Goal: Task Accomplishment & Management: Use online tool/utility

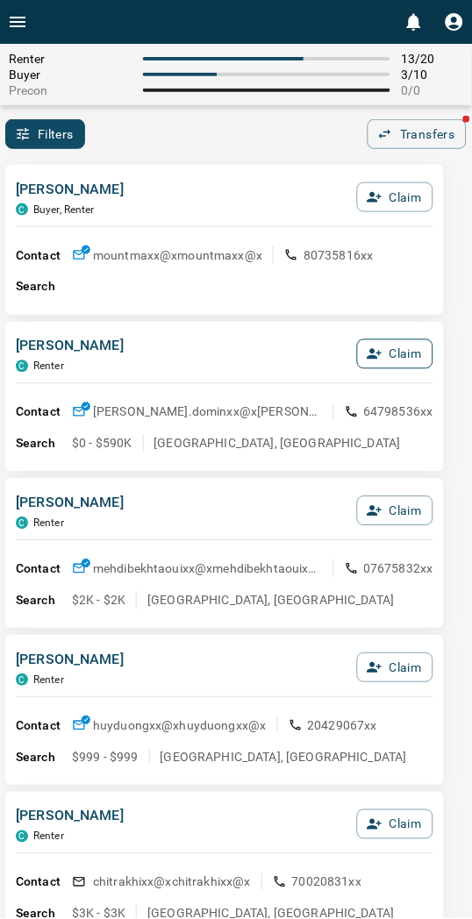
click at [375, 343] on button "Claim" at bounding box center [395, 354] width 76 height 30
click at [331, 348] on icon "button" at bounding box center [325, 354] width 16 height 16
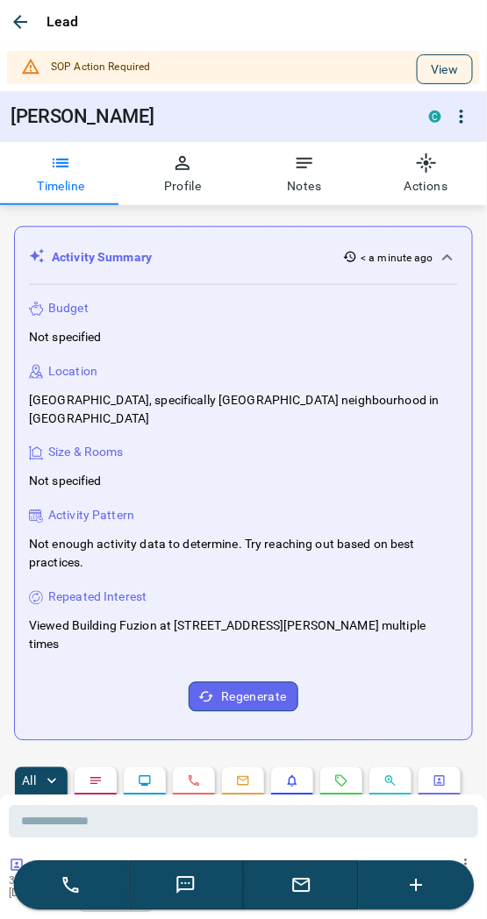
click at [436, 56] on button "View" at bounding box center [445, 69] width 56 height 30
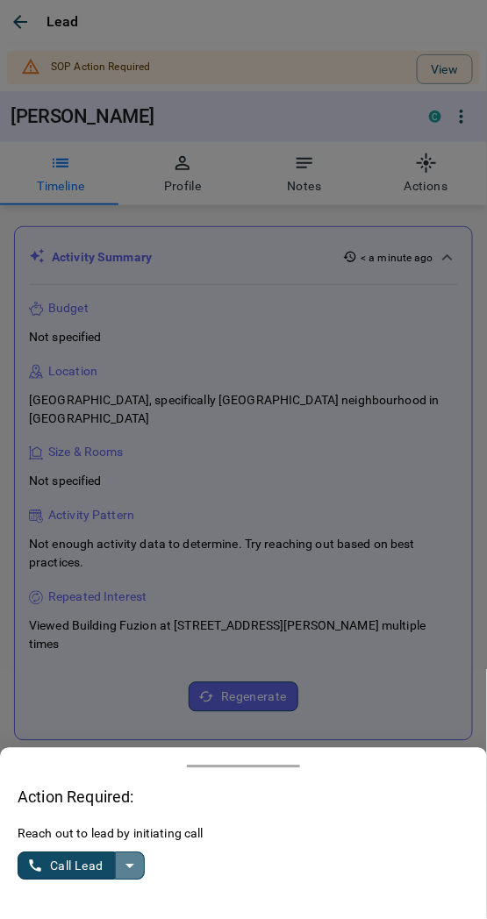
click at [144, 870] on button "split button" at bounding box center [130, 866] width 30 height 28
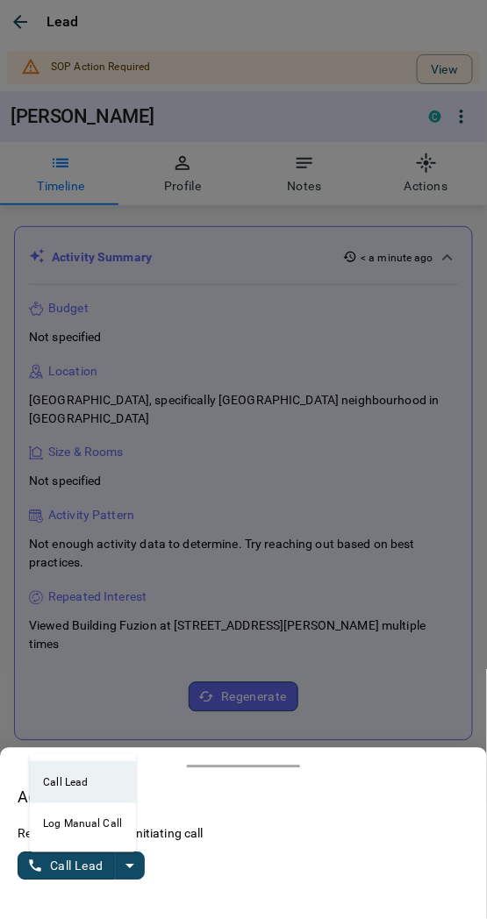
click at [136, 866] on icon "split button" at bounding box center [129, 866] width 21 height 21
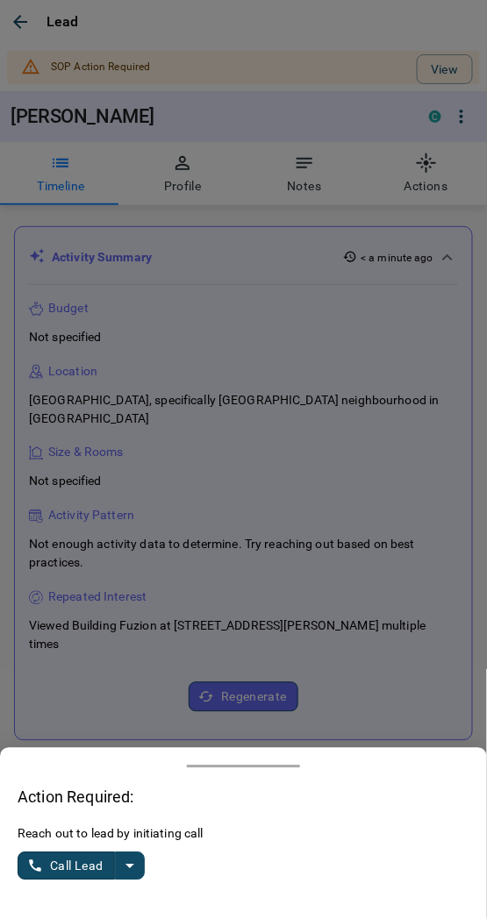
click at [129, 869] on icon "split button" at bounding box center [129, 867] width 9 height 4
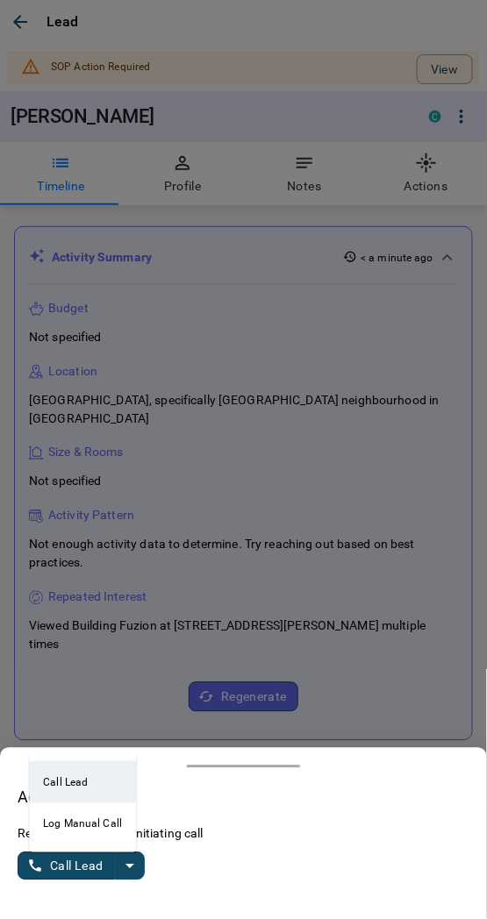
click at [82, 834] on li "Log Manual Call" at bounding box center [82, 824] width 107 height 42
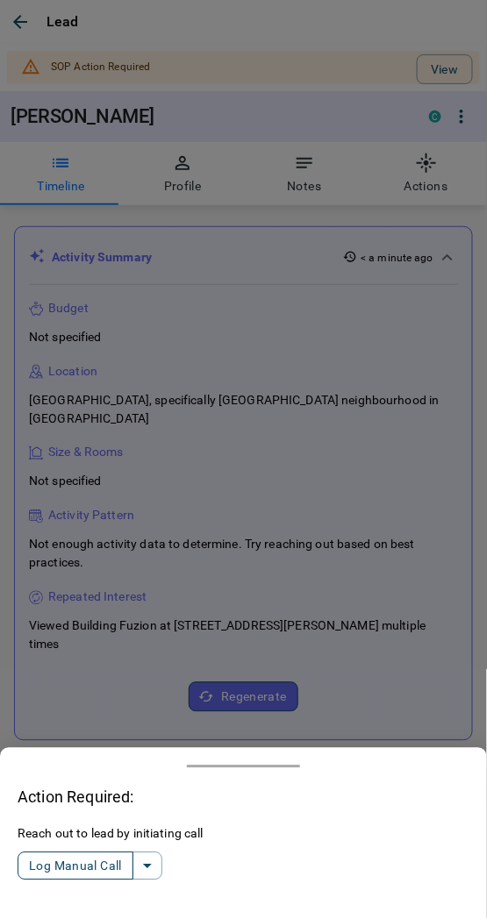
click at [57, 863] on button "Log Manual Call" at bounding box center [76, 866] width 116 height 28
click at [39, 868] on button "Yes" at bounding box center [35, 866] width 35 height 27
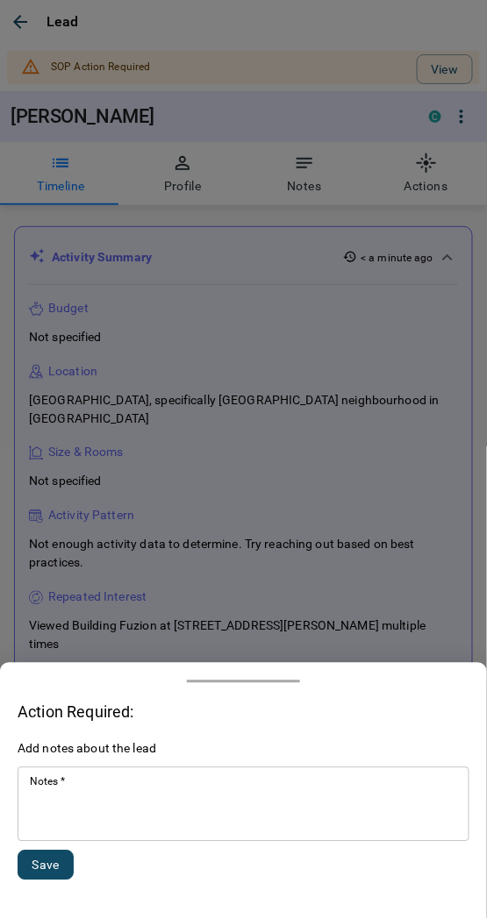
click at [70, 822] on textarea "Notes   *" at bounding box center [243, 805] width 427 height 60
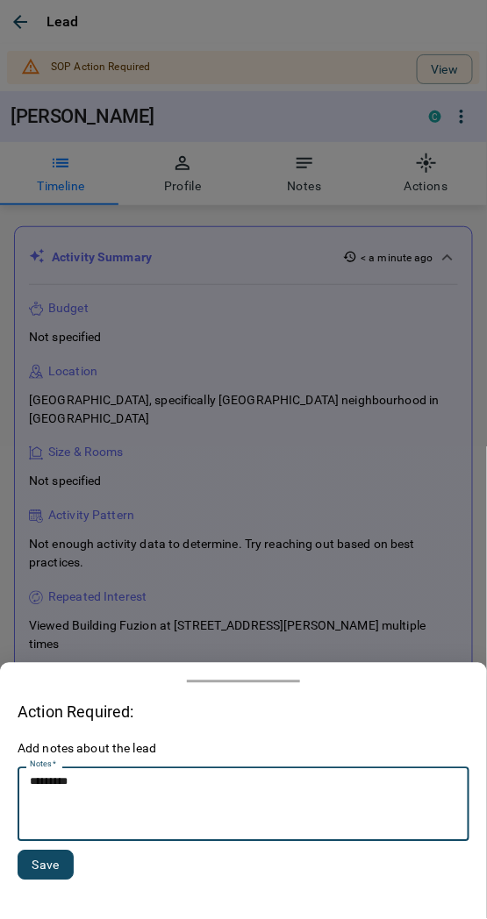
type textarea "*********"
click at [40, 873] on button "Save" at bounding box center [46, 866] width 56 height 30
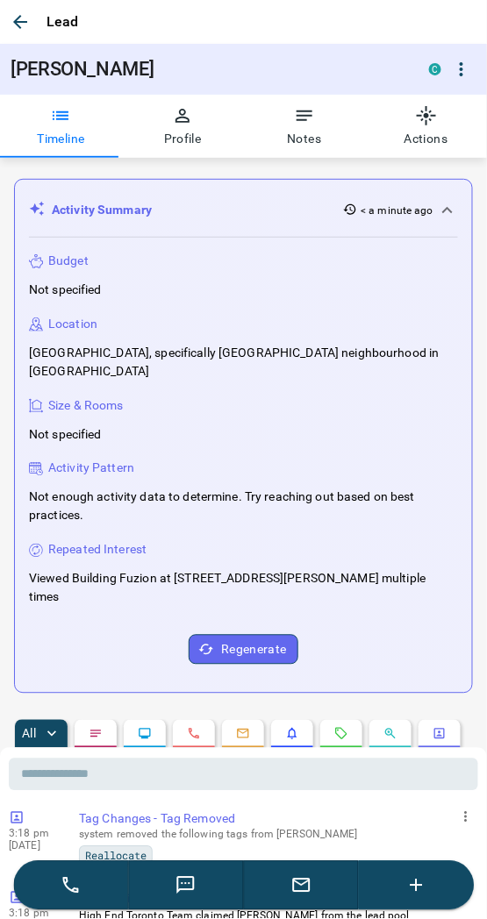
click at [26, 21] on icon "button" at bounding box center [20, 21] width 21 height 21
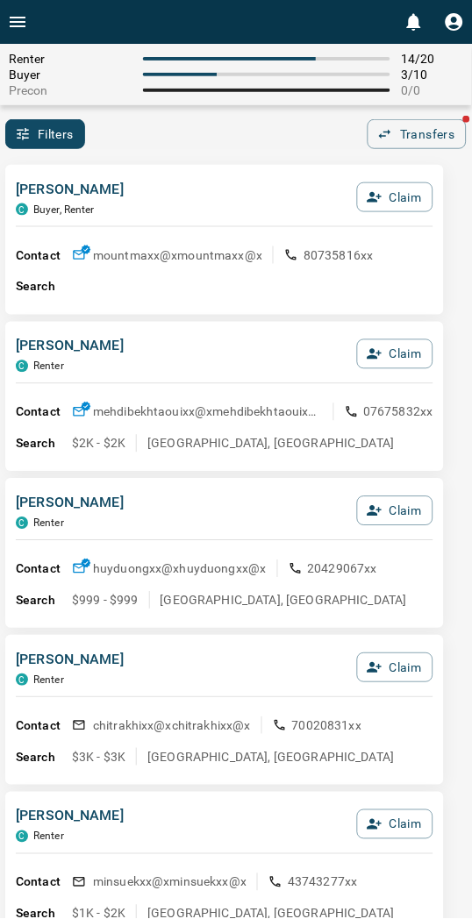
click at [195, 180] on div "[PERSON_NAME] C Buyer, Renter Claim" at bounding box center [224, 202] width 417 height 47
click at [193, 165] on div "[PERSON_NAME] C Buyer, Renter Claim Contact mountmaxx@x mountmaxx@x 80735816xx …" at bounding box center [224, 240] width 439 height 150
click at [152, 120] on div "Filters 0 Transfers" at bounding box center [236, 134] width 472 height 30
click at [151, 119] on div "Filters 0 Transfers" at bounding box center [236, 134] width 472 height 30
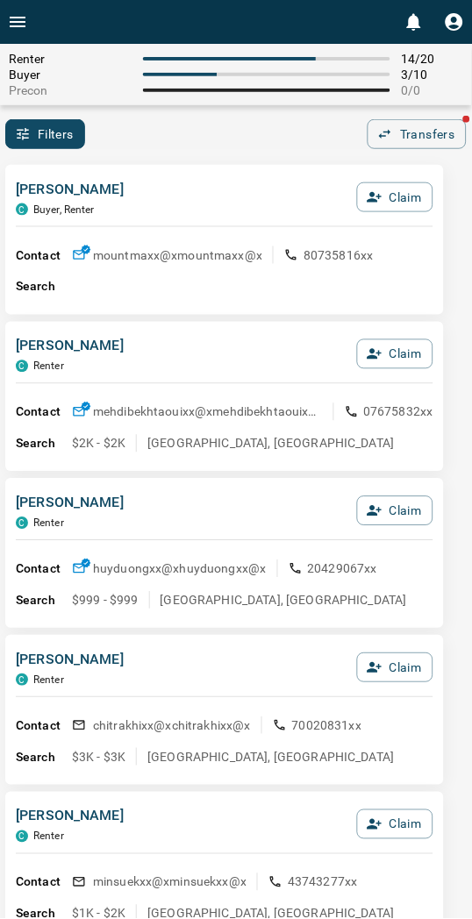
click at [124, 134] on div "Filters 0 Transfers" at bounding box center [236, 134] width 472 height 30
